Goal: Subscribe to service/newsletter

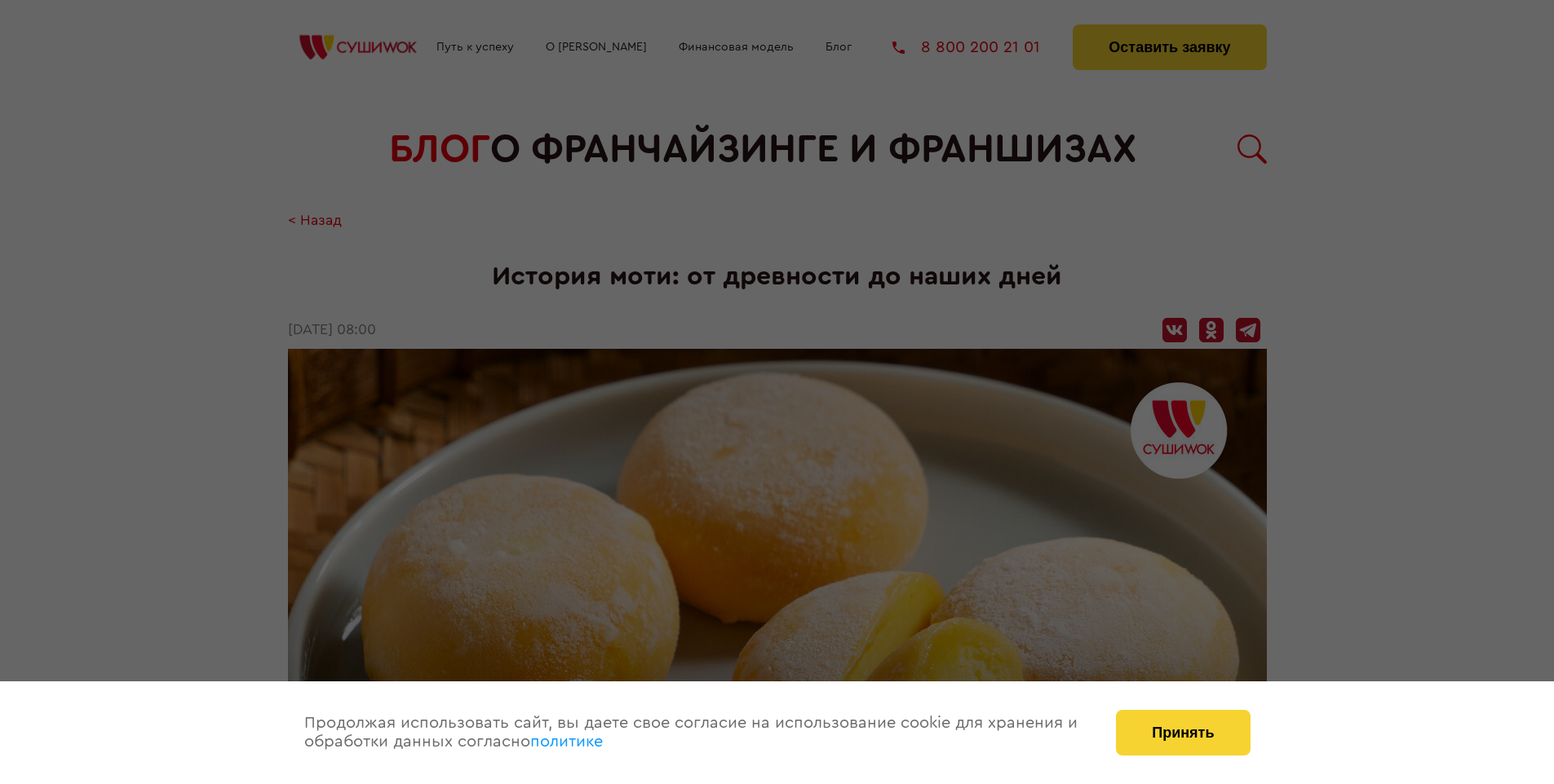
scroll to position [1595, 0]
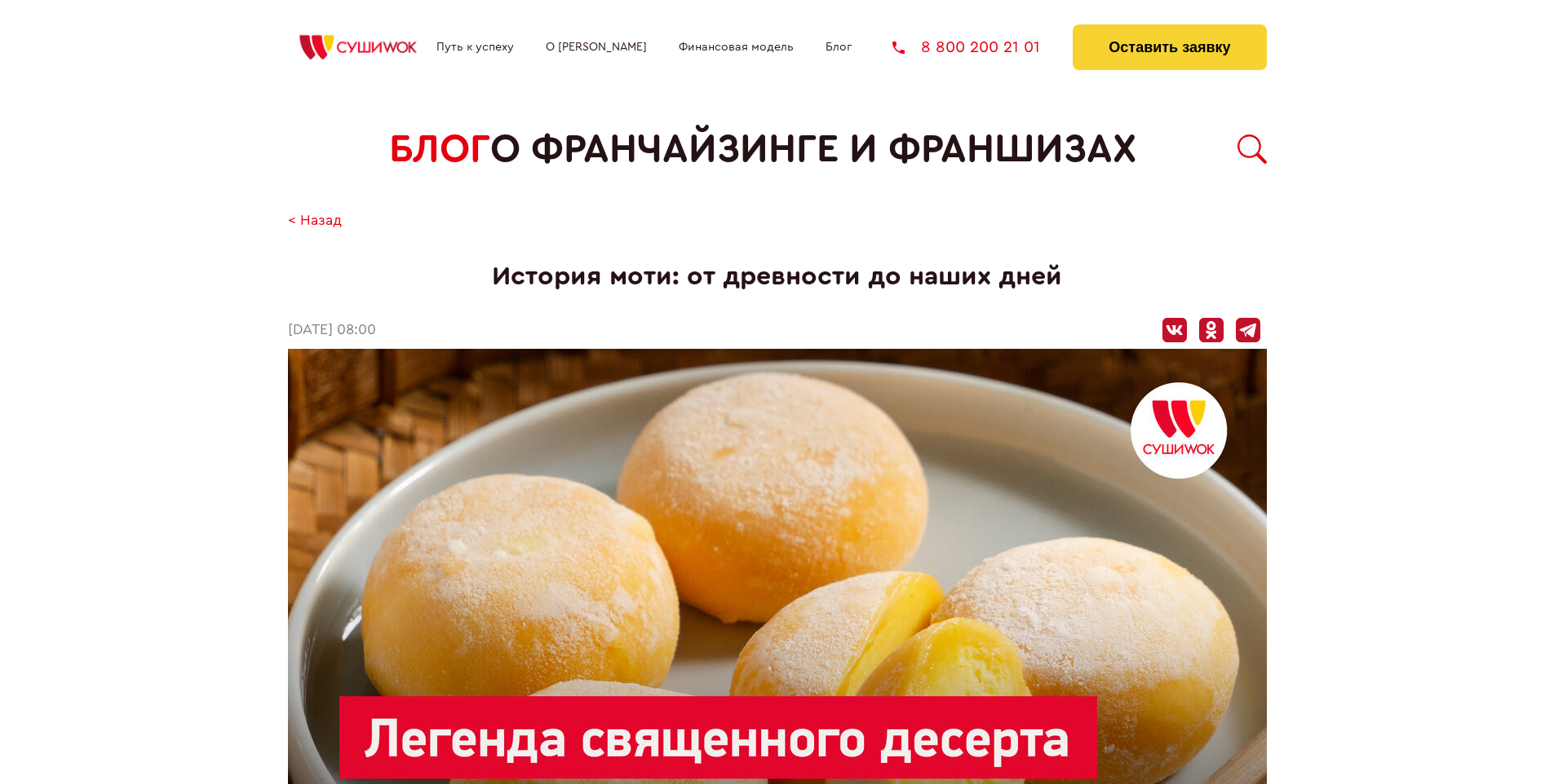
scroll to position [1595, 0]
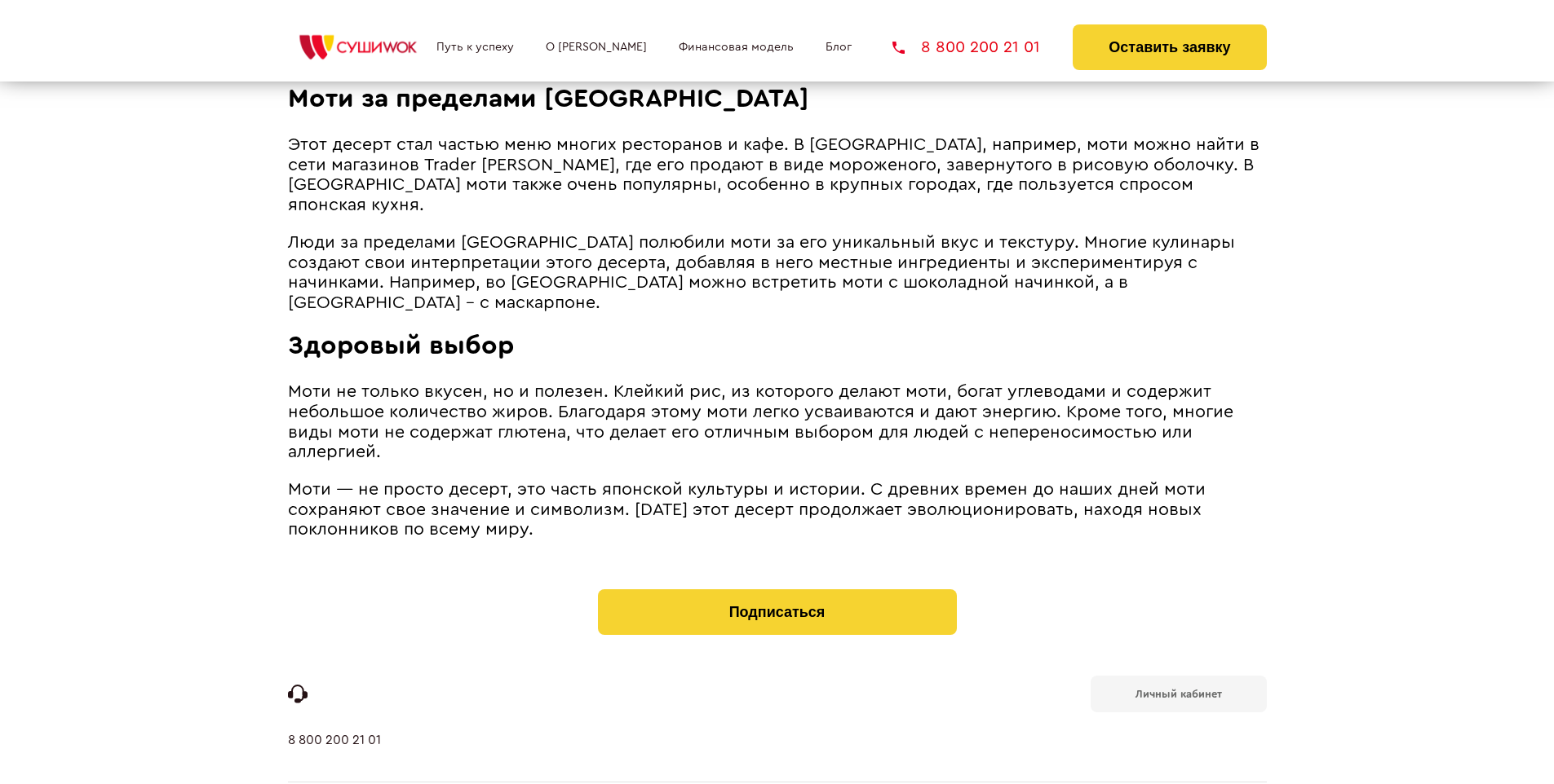
click at [1178, 689] on b "Личный кабинет" at bounding box center [1178, 693] width 86 height 10
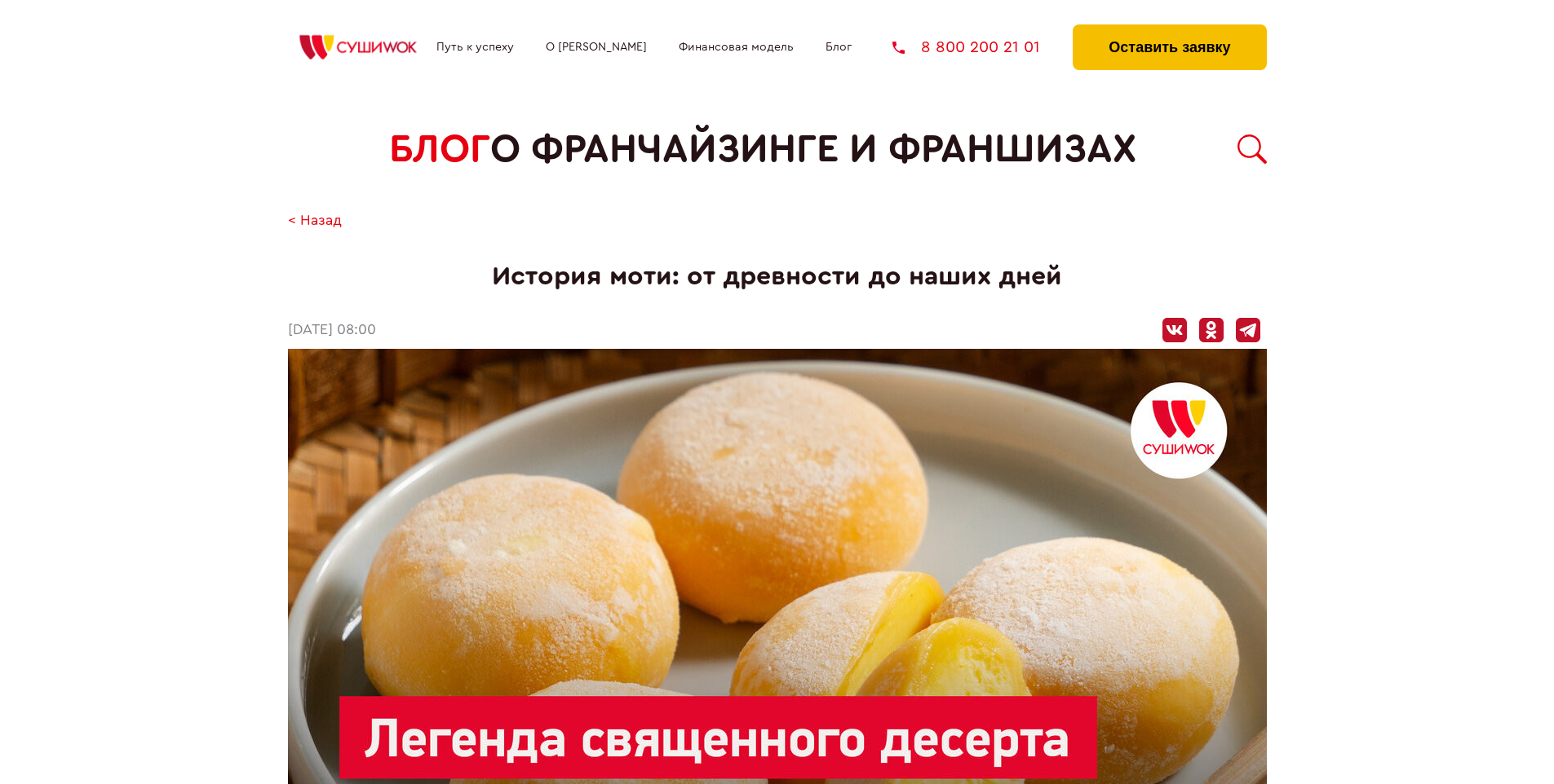
click at [1168, 29] on button "Оставить заявку" at bounding box center [1168, 46] width 193 height 45
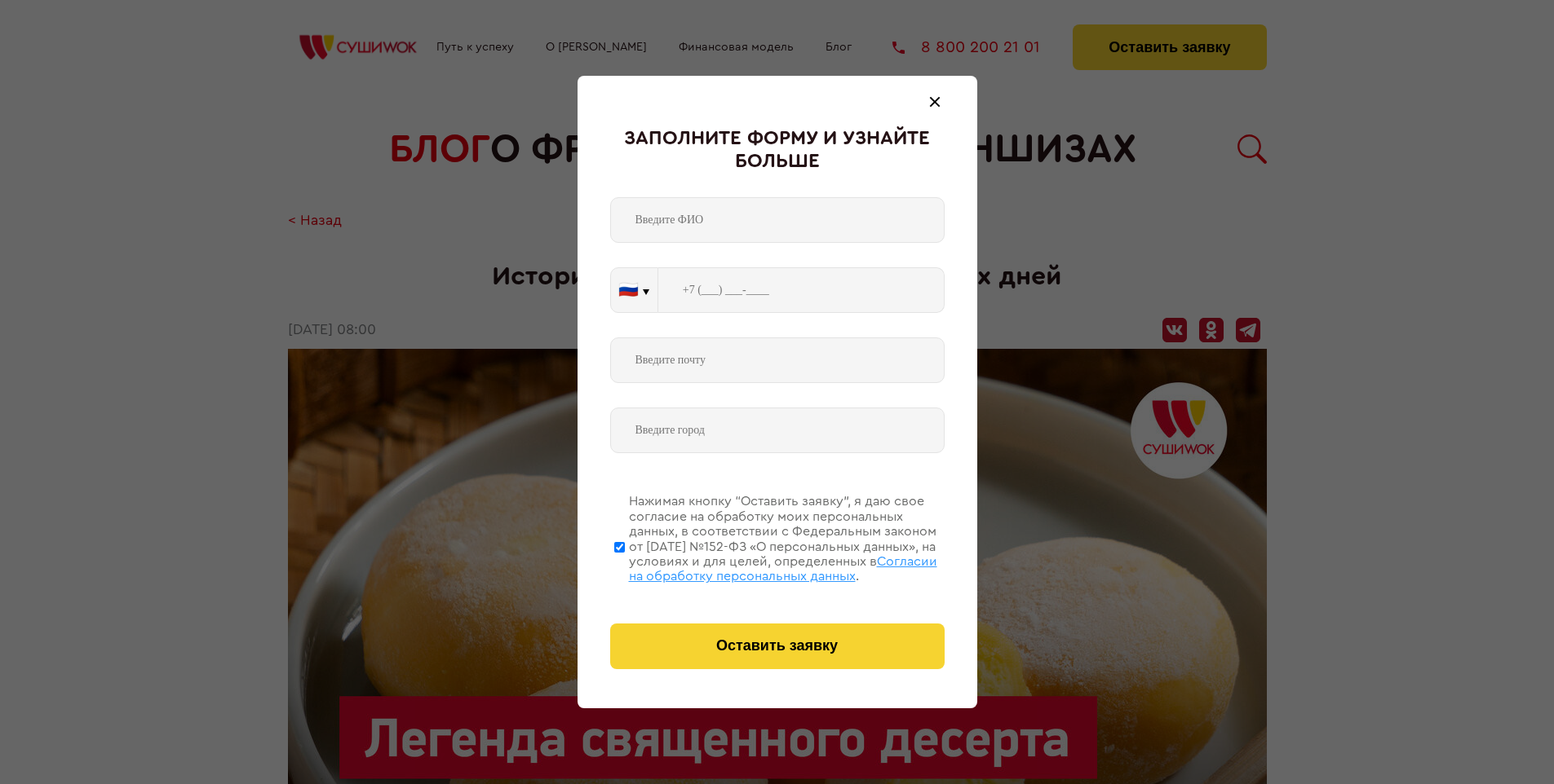
click at [756, 567] on span "Согласии на обработку персональных данных" at bounding box center [783, 569] width 308 height 28
click at [624, 567] on input "Нажимая кнопку “Оставить заявку”, я даю свое согласие на обработку моих персона…" at bounding box center [619, 546] width 10 height 130
checkbox input "false"
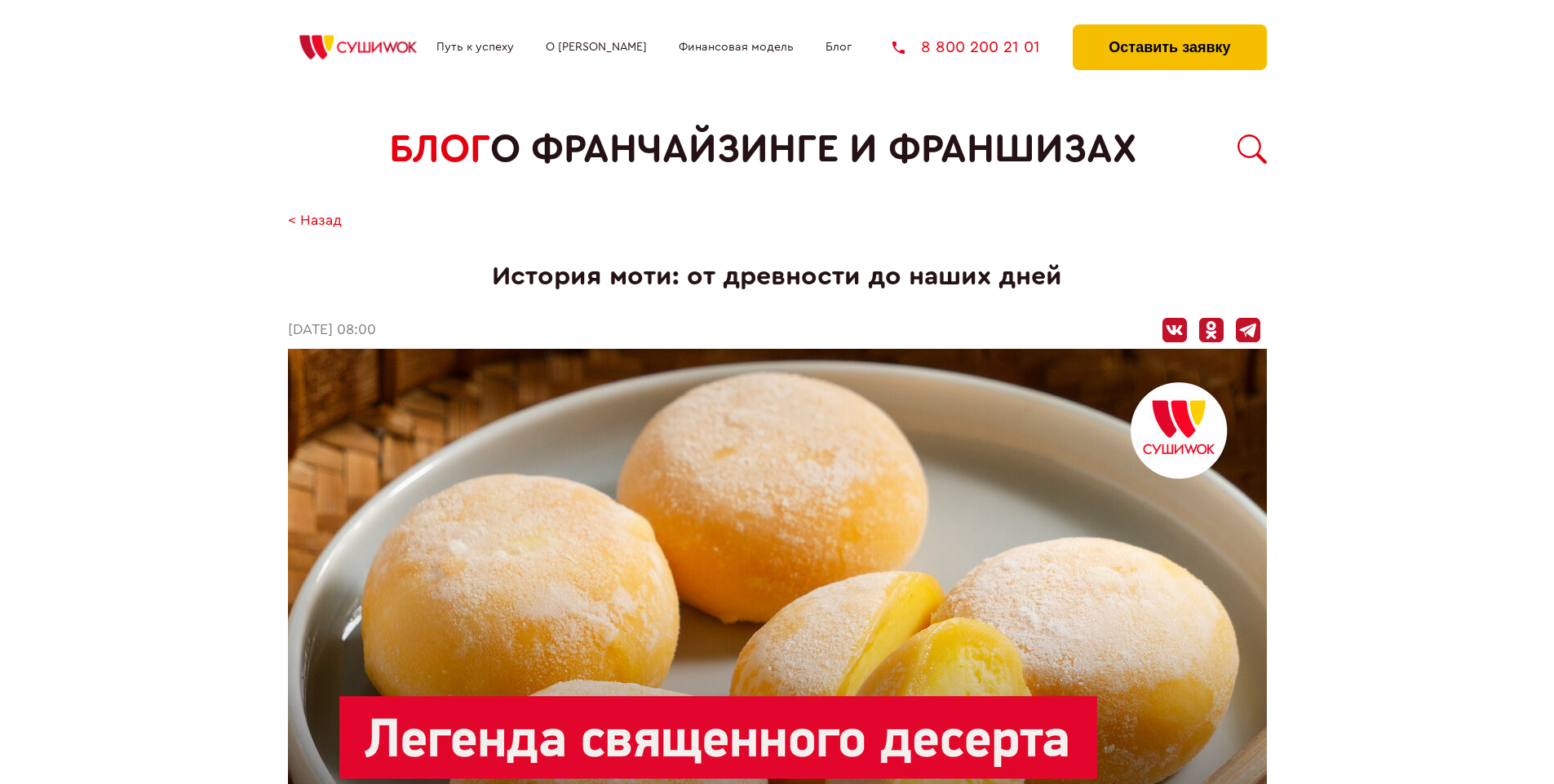
click at [1168, 29] on button "Оставить заявку" at bounding box center [1168, 46] width 193 height 45
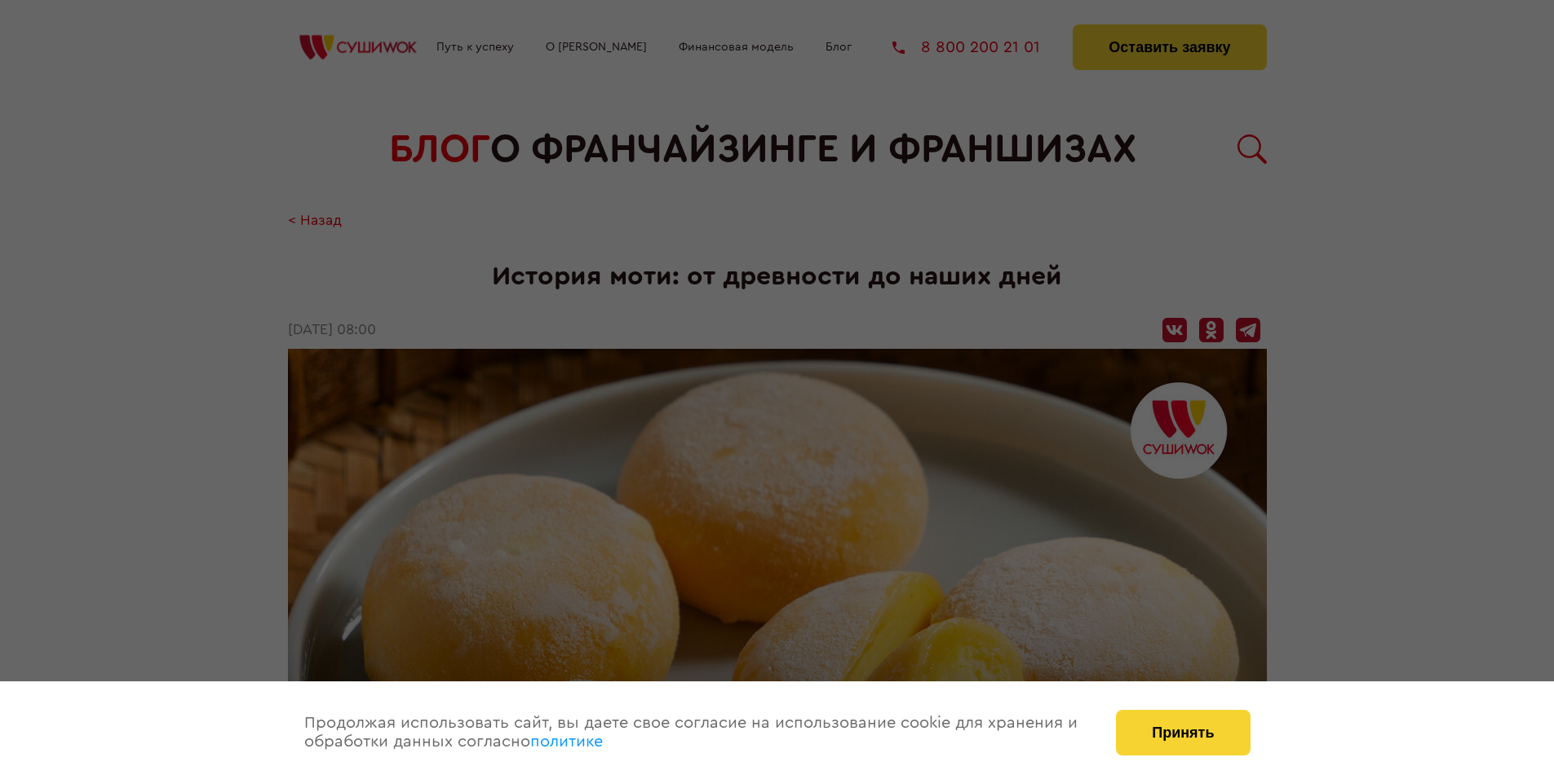
scroll to position [1595, 0]
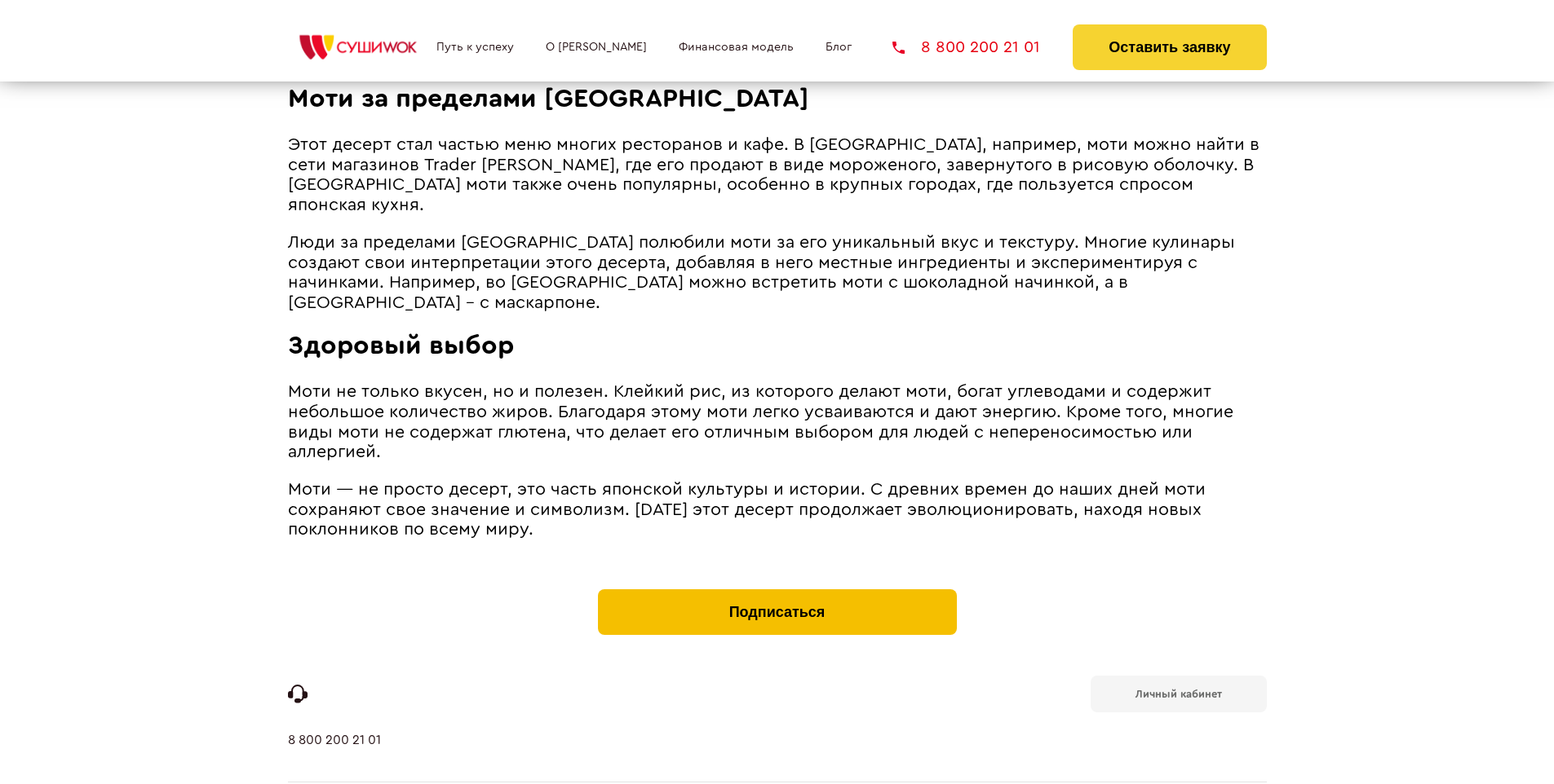
click at [776, 589] on button "Подписаться" at bounding box center [777, 611] width 359 height 45
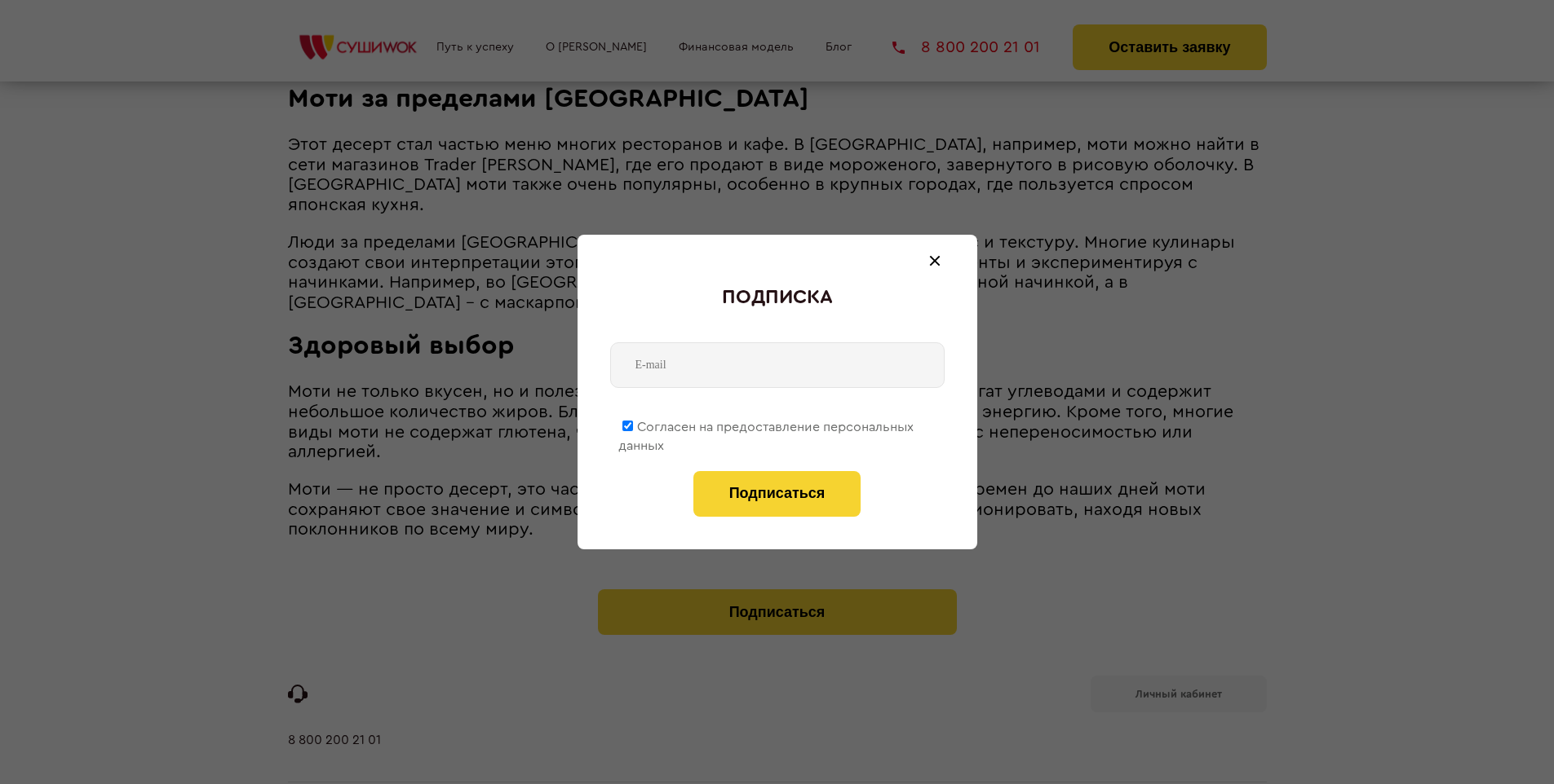
click at [767, 423] on span "Согласен на предоставление персональных данных" at bounding box center [765, 436] width 295 height 31
click at [633, 423] on input "Согласен на предоставление персональных данных" at bounding box center [627, 425] width 10 height 10
checkbox input "false"
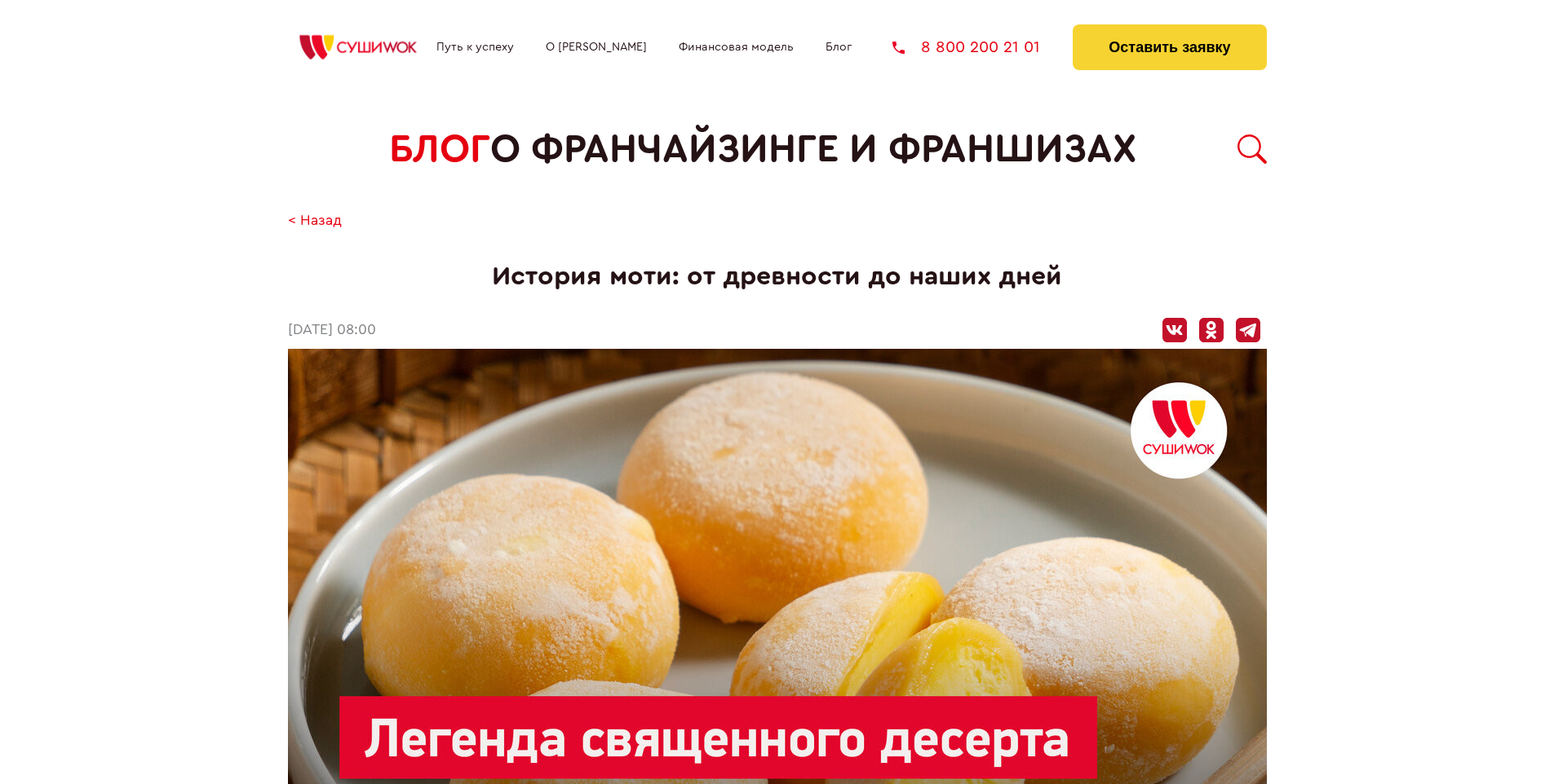
scroll to position [1595, 0]
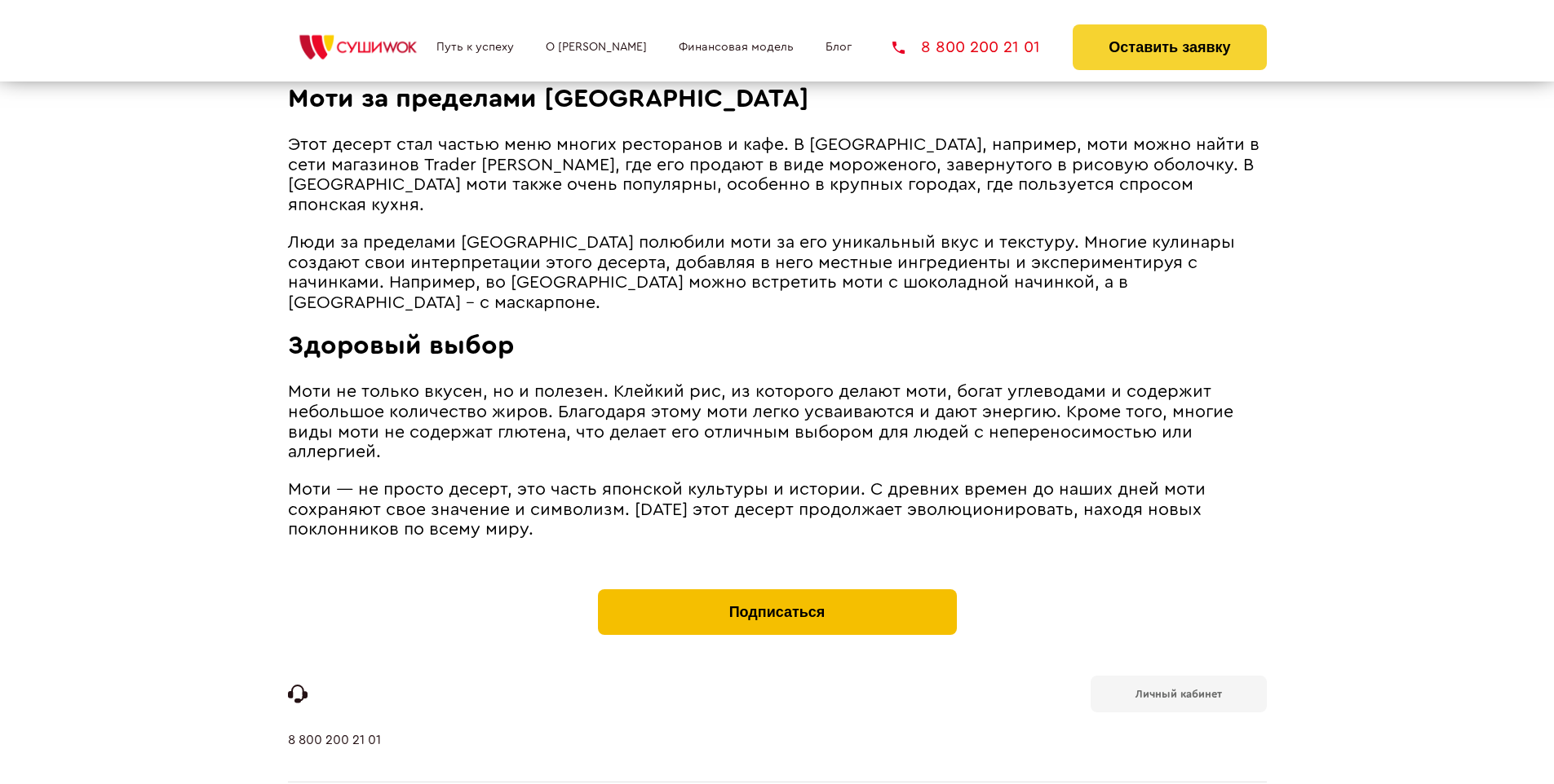
click at [776, 589] on button "Подписаться" at bounding box center [777, 611] width 359 height 45
